Goal: Navigation & Orientation: Find specific page/section

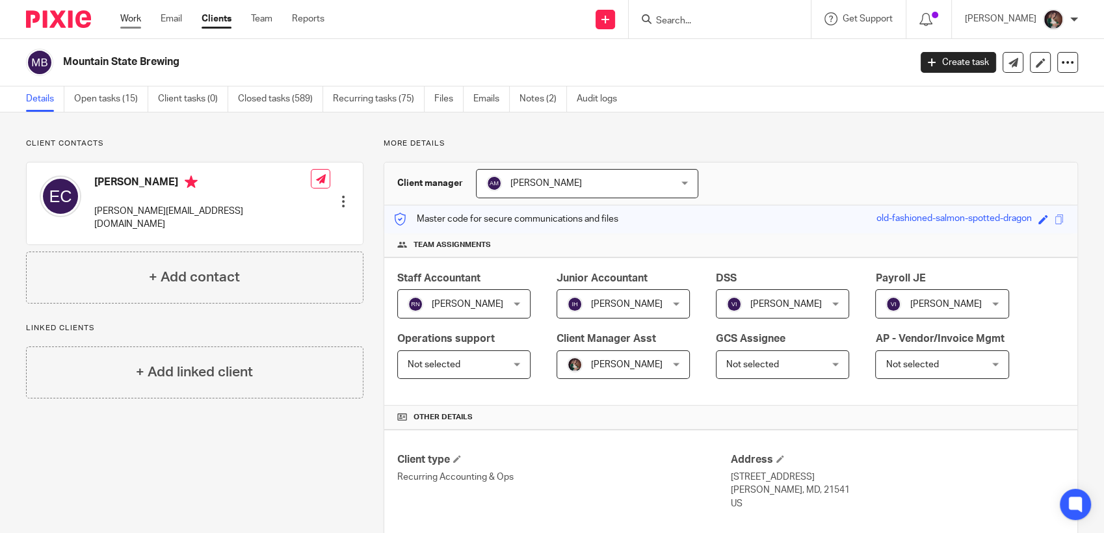
click at [128, 14] on link "Work" at bounding box center [130, 18] width 21 height 13
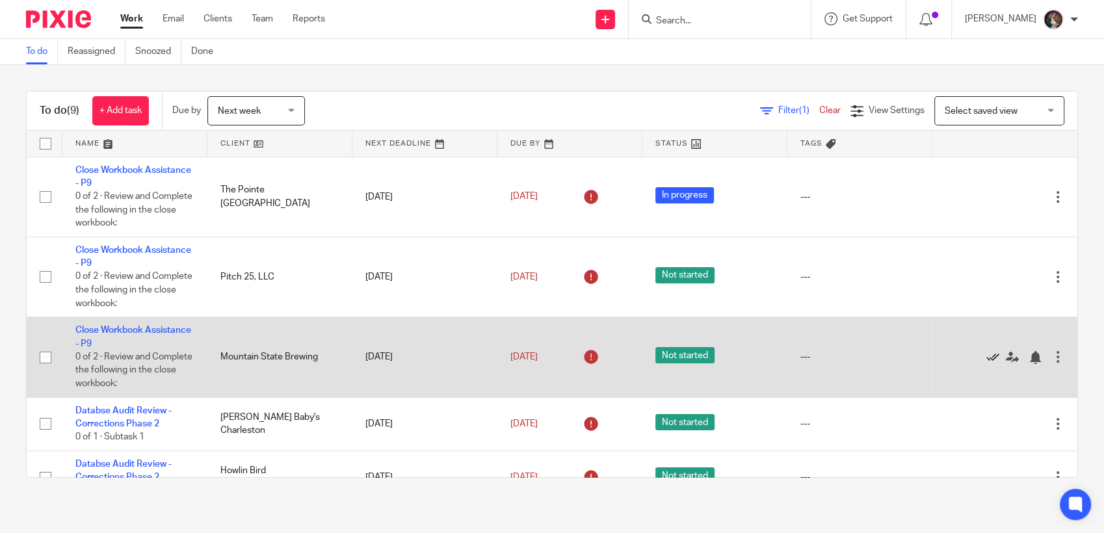
click at [986, 359] on icon at bounding box center [992, 357] width 13 height 13
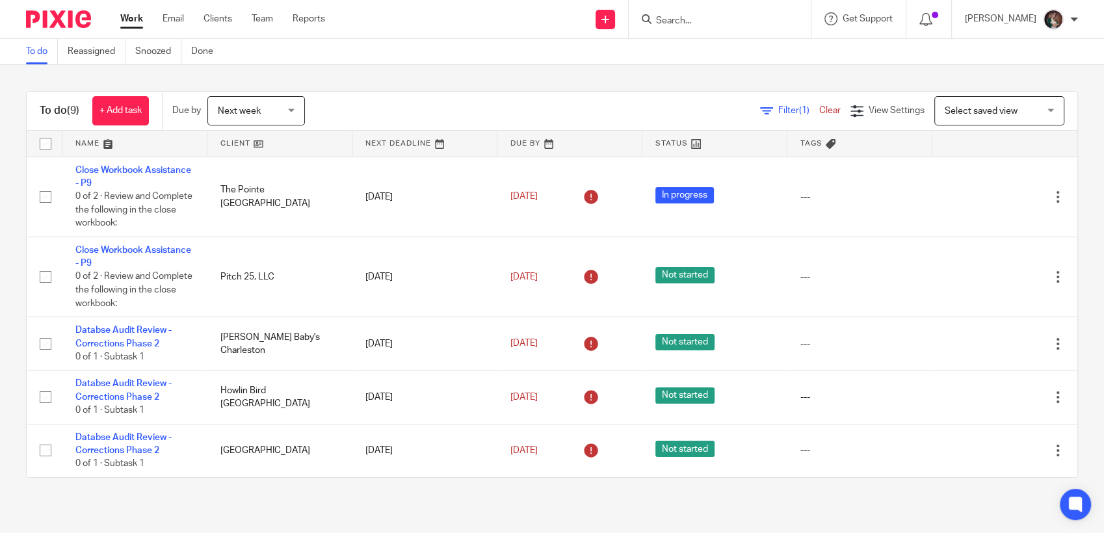
click at [733, 24] on input "Search" at bounding box center [713, 22] width 117 height 12
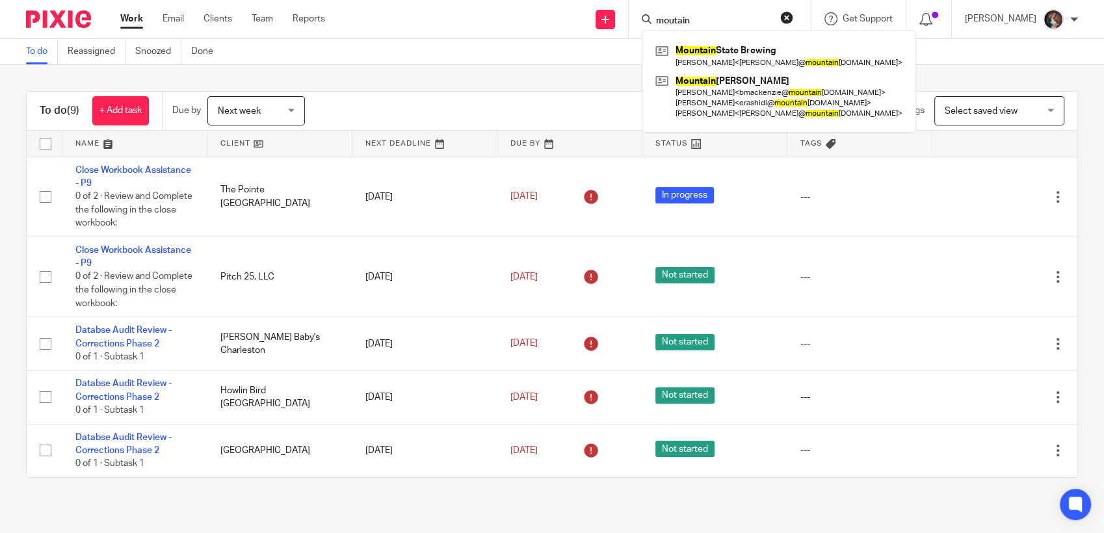
type input "moutain"
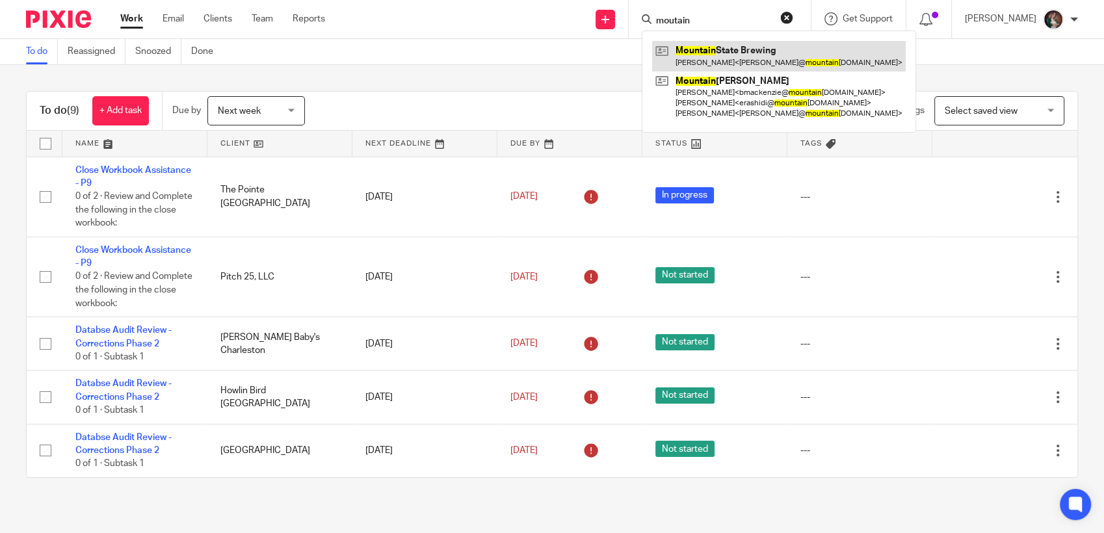
click at [754, 50] on link at bounding box center [779, 56] width 254 height 30
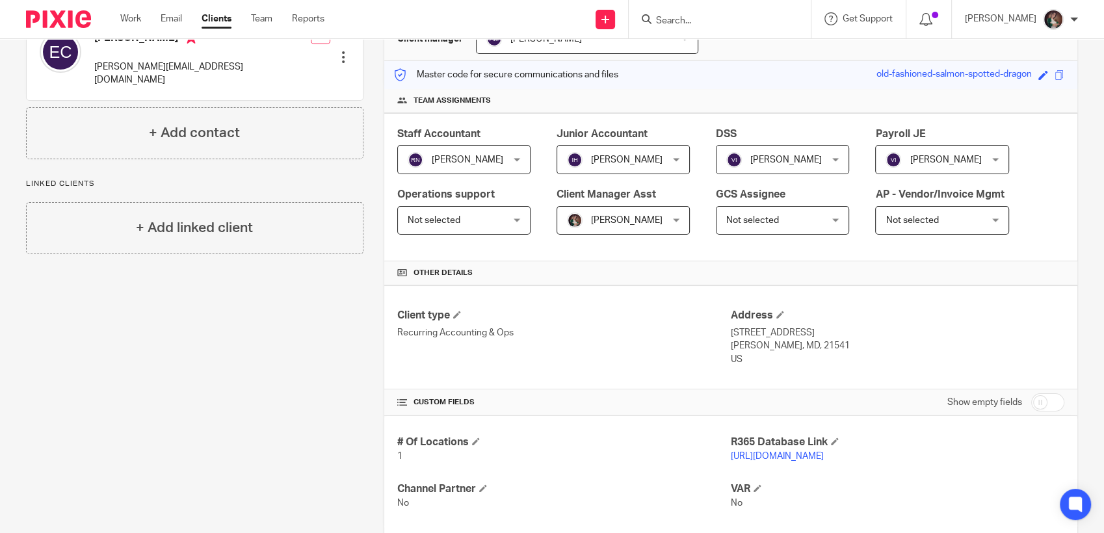
scroll to position [216, 0]
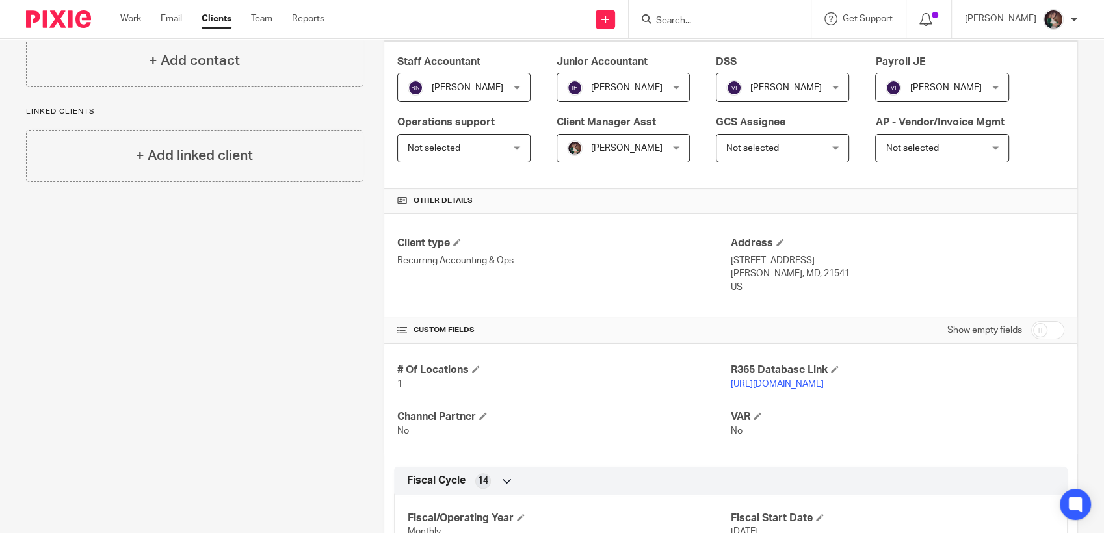
click at [768, 382] on link "https://msbcdcl.restaurant365.com/" at bounding box center [777, 384] width 93 height 9
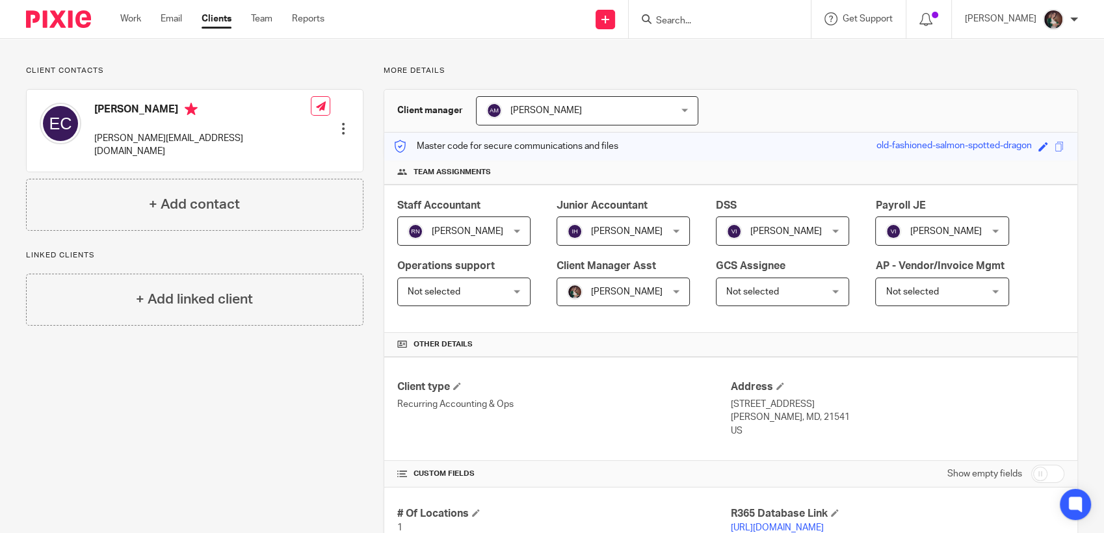
scroll to position [0, 0]
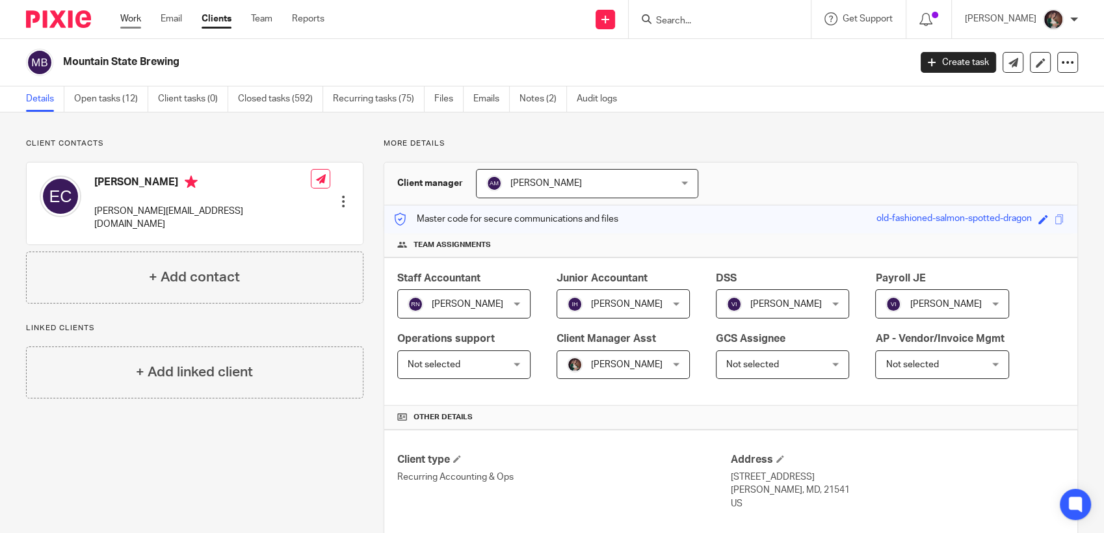
click at [133, 19] on link "Work" at bounding box center [130, 18] width 21 height 13
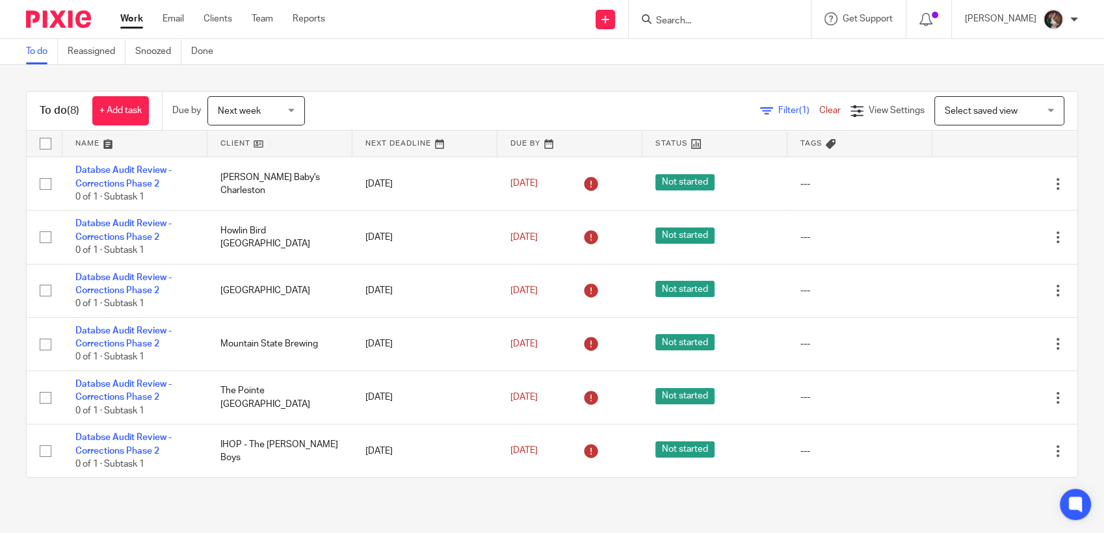
scroll to position [161, 0]
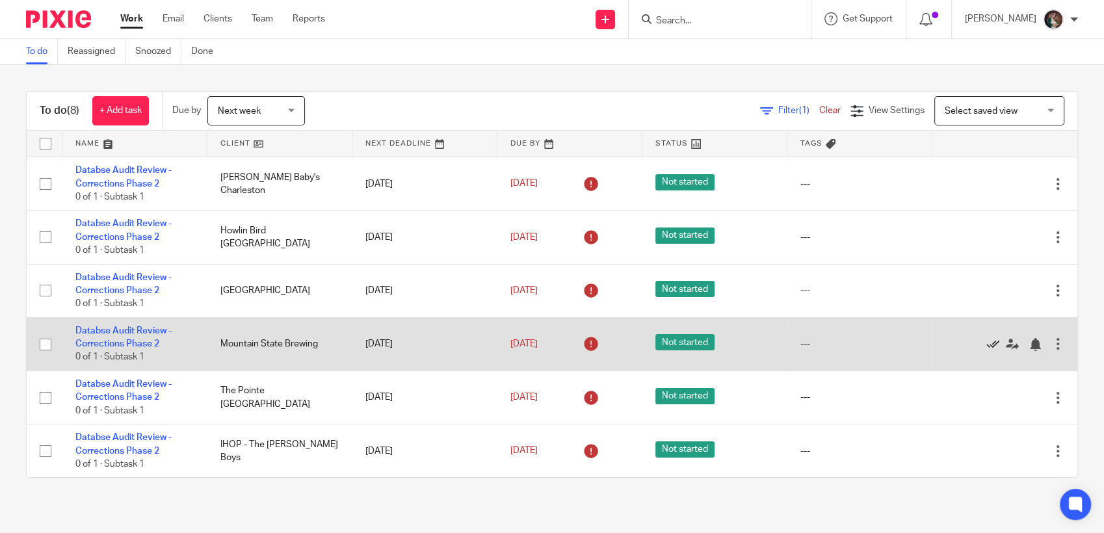
click at [986, 345] on icon at bounding box center [992, 344] width 13 height 13
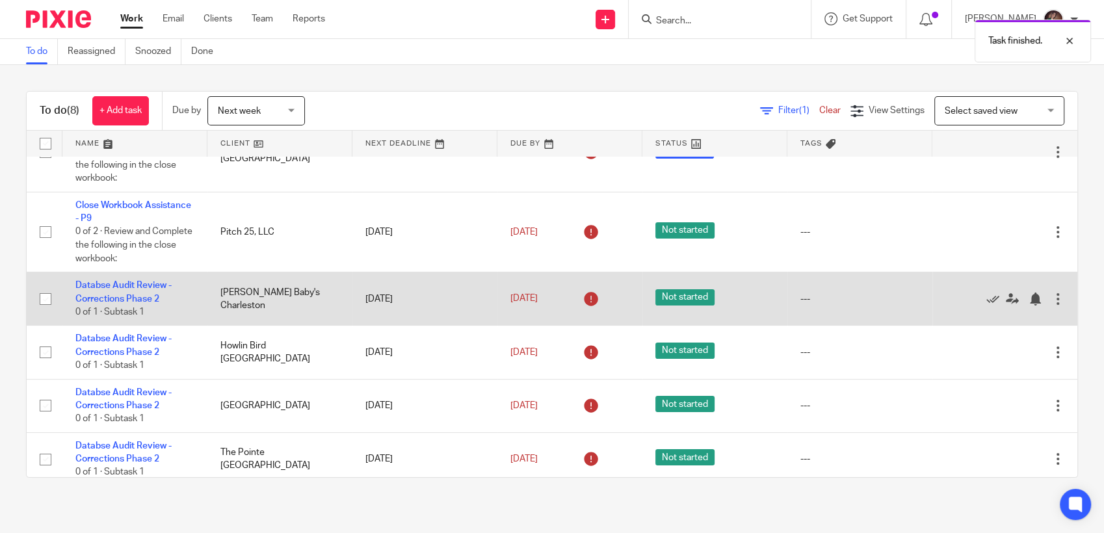
scroll to position [0, 0]
